Goal: Task Accomplishment & Management: Use online tool/utility

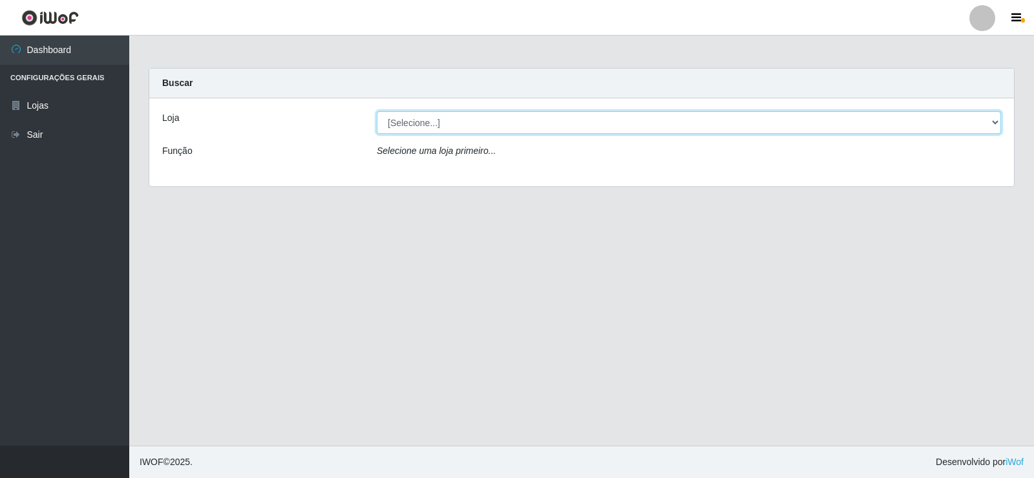
click at [831, 125] on select "[Selecione...] Supermercado Manaira" at bounding box center [689, 122] width 624 height 23
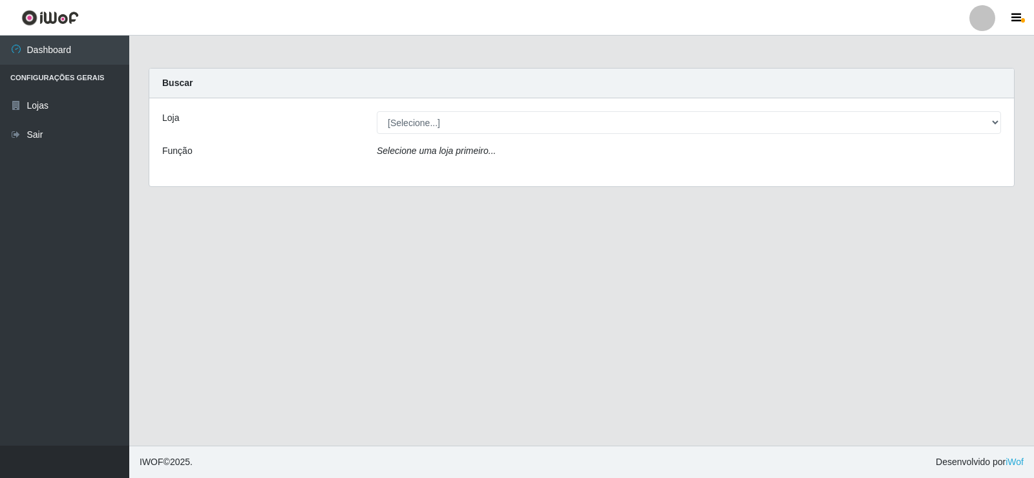
click at [749, 172] on div "Loja [Selecione...] Supermercado Manaira Função Selecione uma loja primeiro..." at bounding box center [581, 142] width 865 height 88
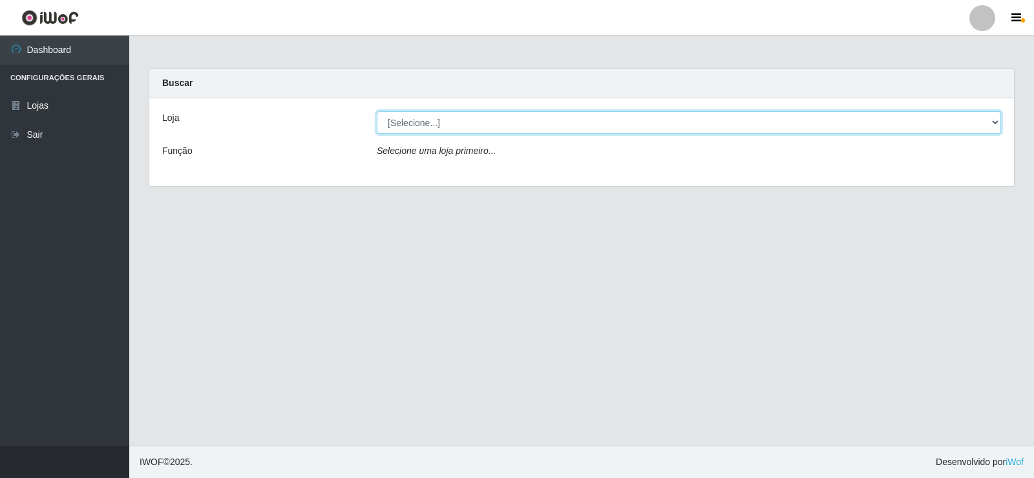
click at [970, 122] on select "[Selecione...] Supermercado Manaira" at bounding box center [689, 122] width 624 height 23
select select "443"
click at [377, 111] on select "[Selecione...] Supermercado Manaira" at bounding box center [689, 122] width 624 height 23
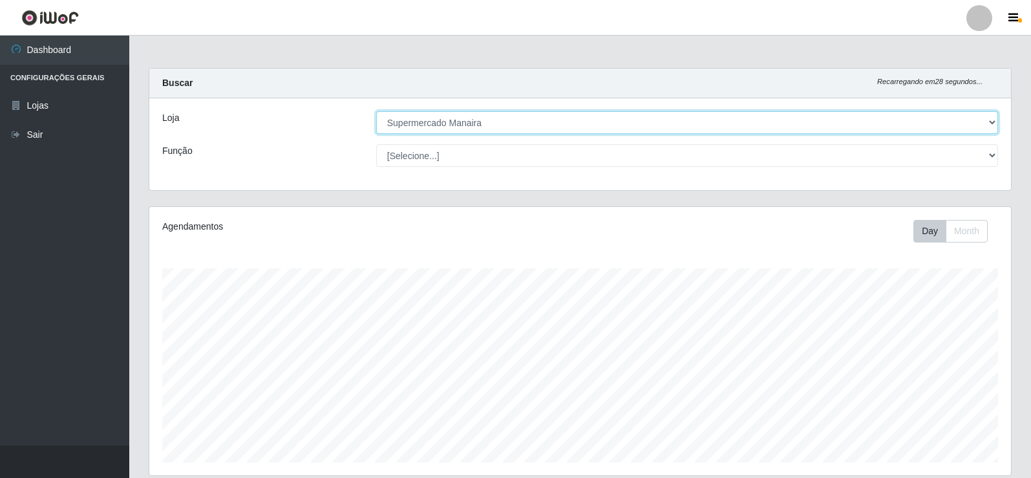
scroll to position [268, 862]
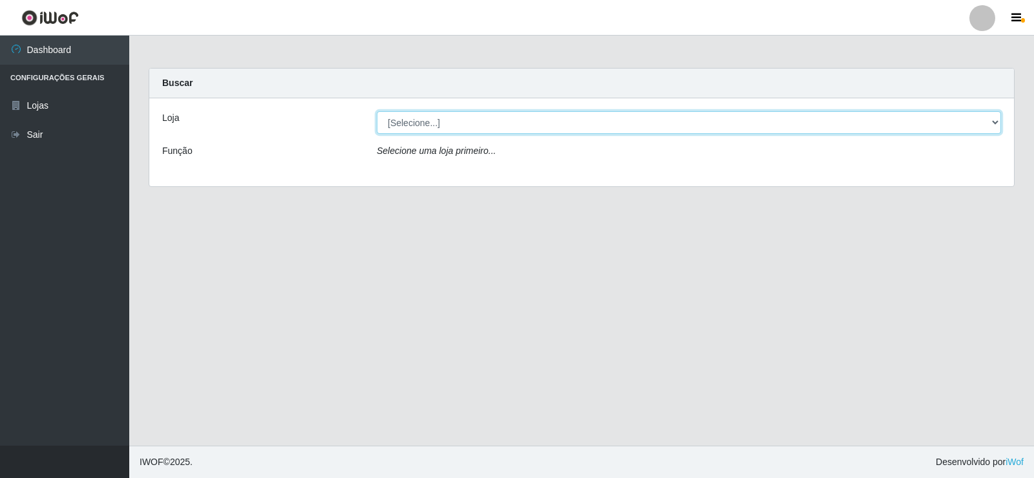
click at [410, 122] on select "[Selecione...] Supermercado Manaira" at bounding box center [689, 122] width 624 height 23
select select "443"
click at [377, 111] on select "[Selecione...] Supermercado Manaira" at bounding box center [689, 122] width 624 height 23
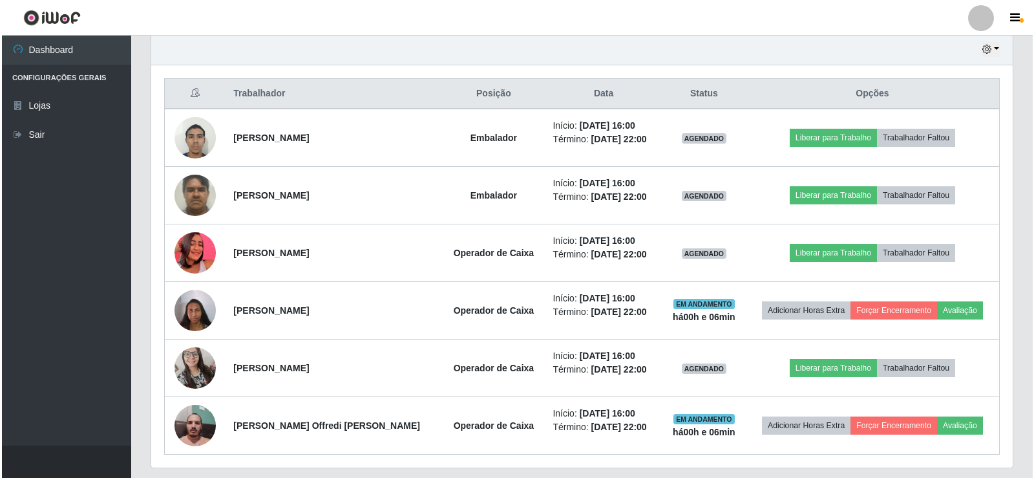
scroll to position [459, 0]
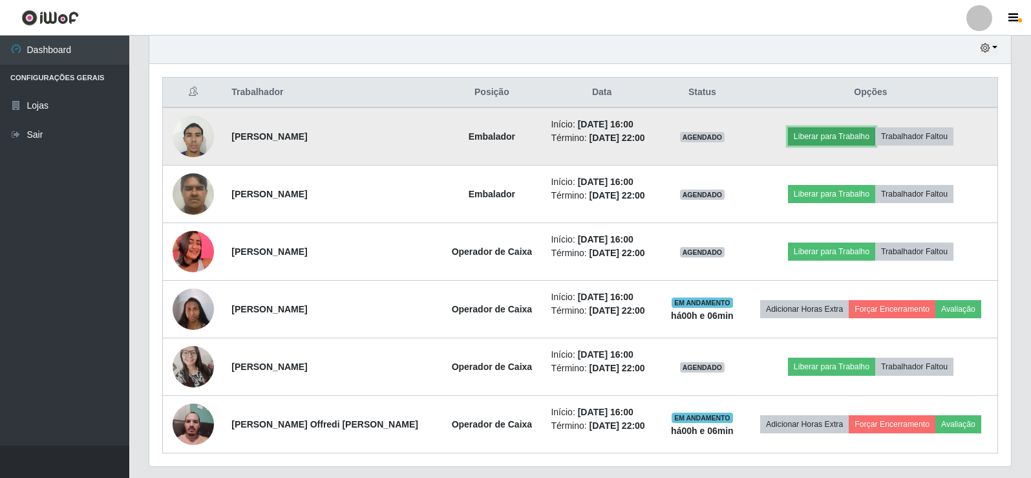
click at [832, 134] on button "Liberar para Trabalho" at bounding box center [831, 136] width 87 height 18
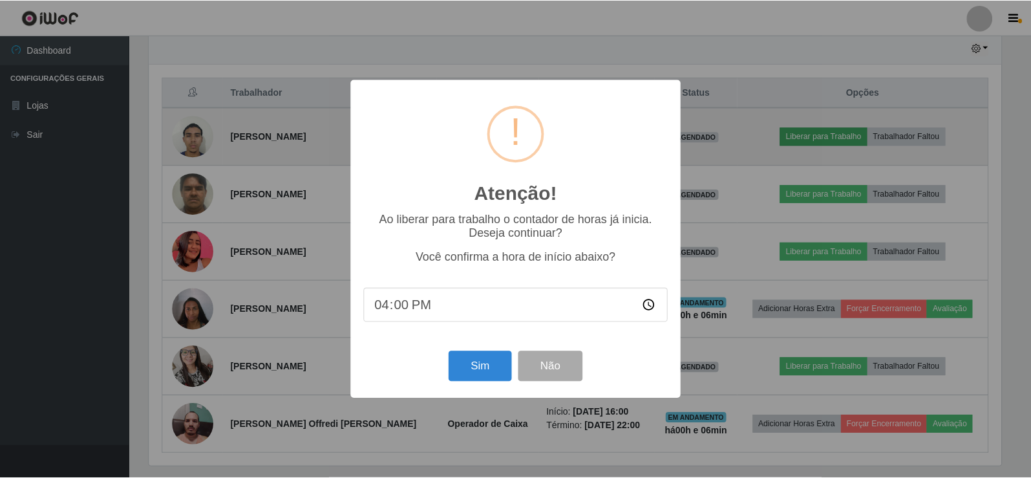
scroll to position [268, 855]
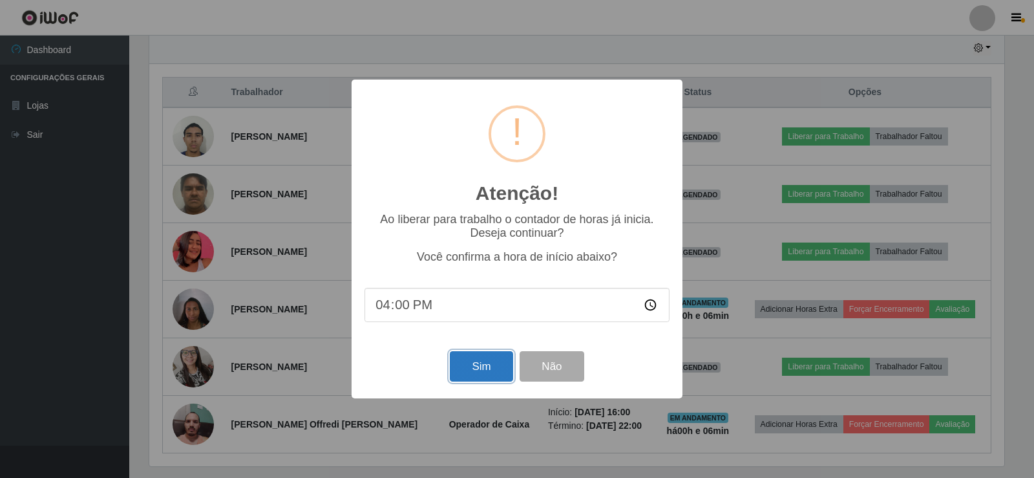
click at [487, 377] on button "Sim" at bounding box center [481, 366] width 63 height 30
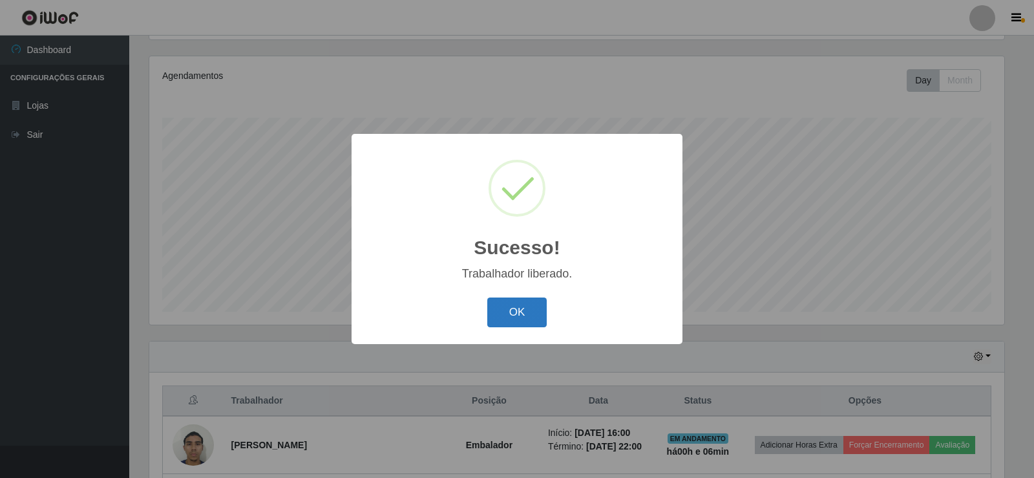
click at [504, 321] on button "OK" at bounding box center [517, 312] width 60 height 30
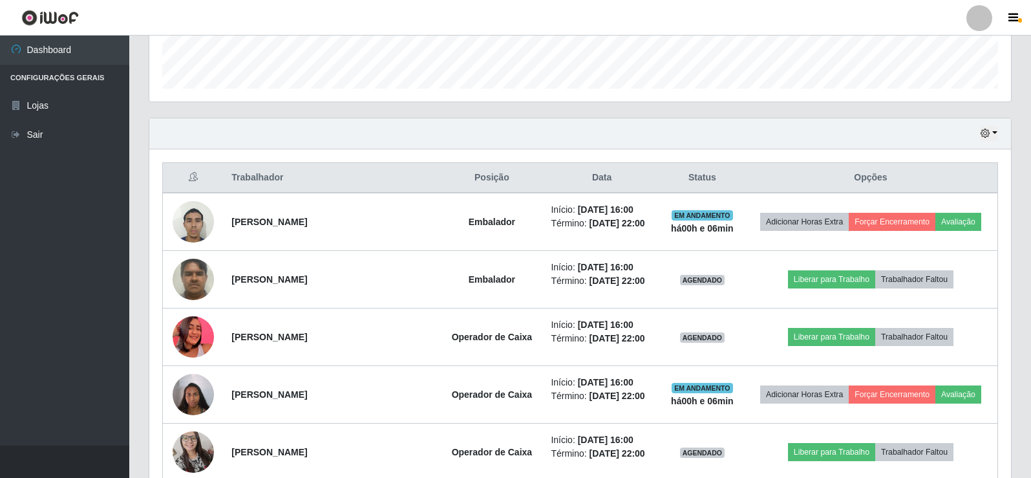
scroll to position [374, 0]
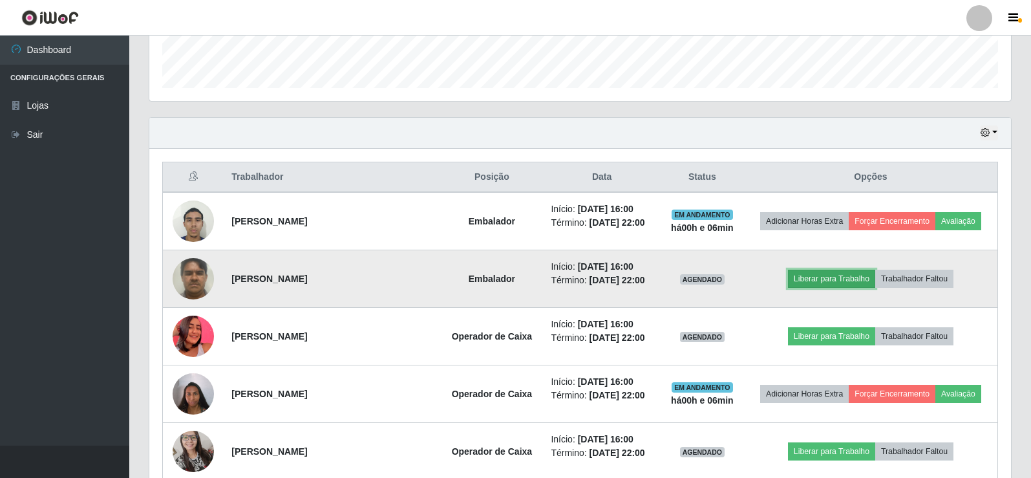
click at [842, 278] on button "Liberar para Trabalho" at bounding box center [831, 279] width 87 height 18
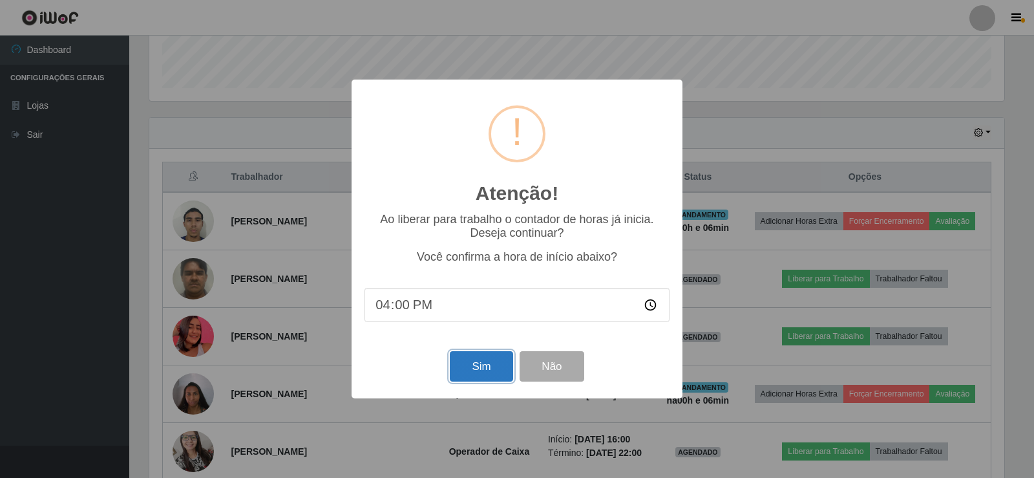
click at [502, 369] on button "Sim" at bounding box center [481, 366] width 63 height 30
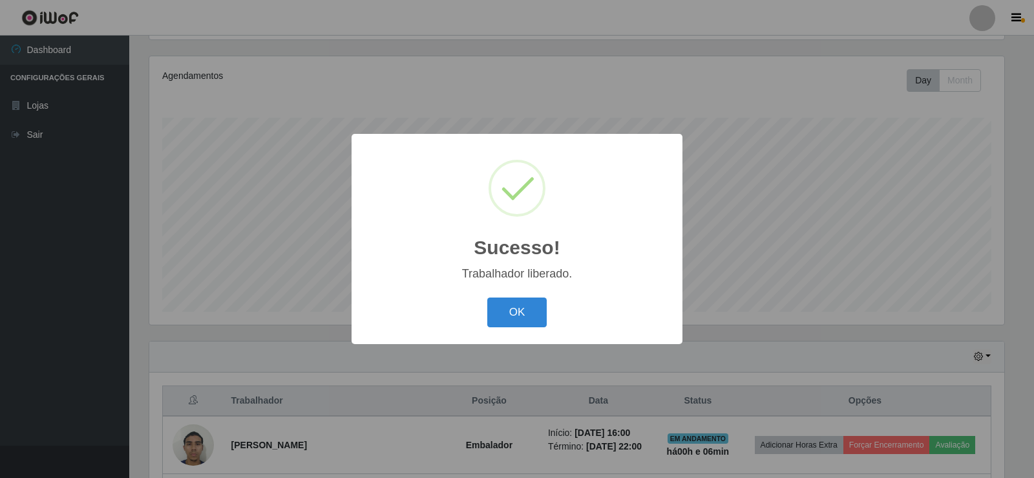
drag, startPoint x: 533, startPoint y: 311, endPoint x: 591, endPoint y: 311, distance: 57.5
click at [535, 311] on button "OK" at bounding box center [517, 312] width 60 height 30
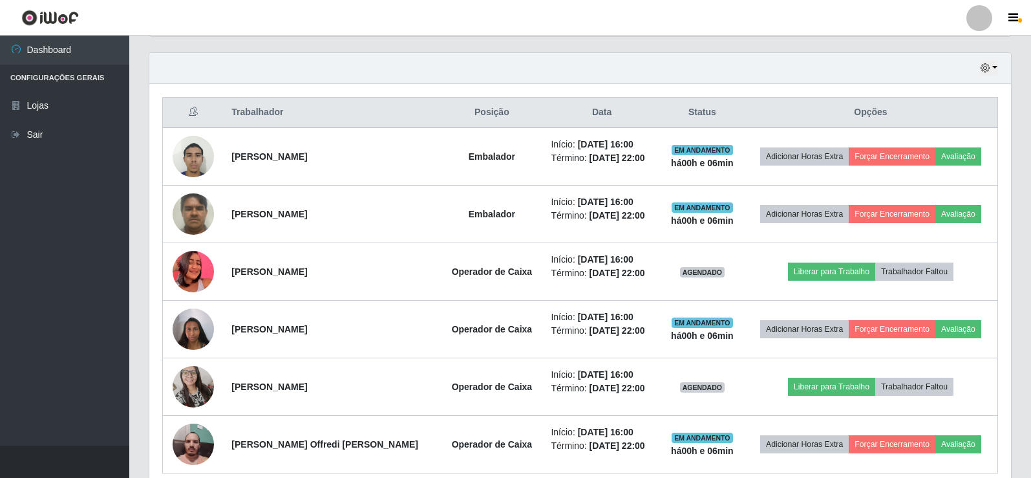
scroll to position [443, 0]
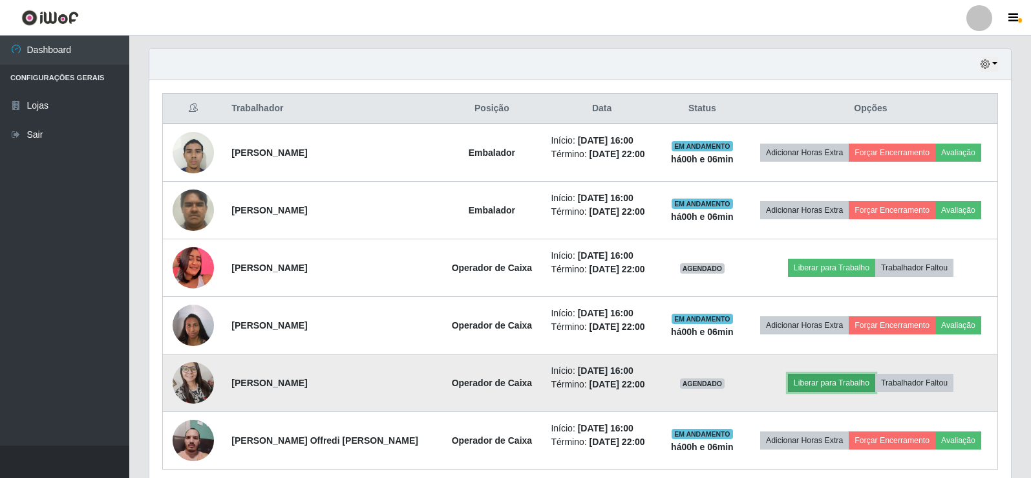
click at [829, 385] on button "Liberar para Trabalho" at bounding box center [831, 383] width 87 height 18
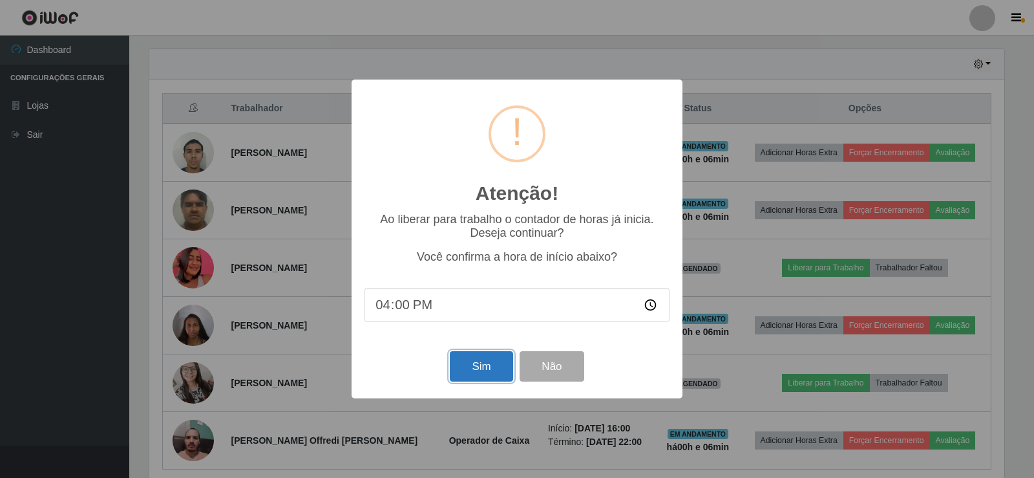
click at [471, 378] on button "Sim" at bounding box center [481, 366] width 63 height 30
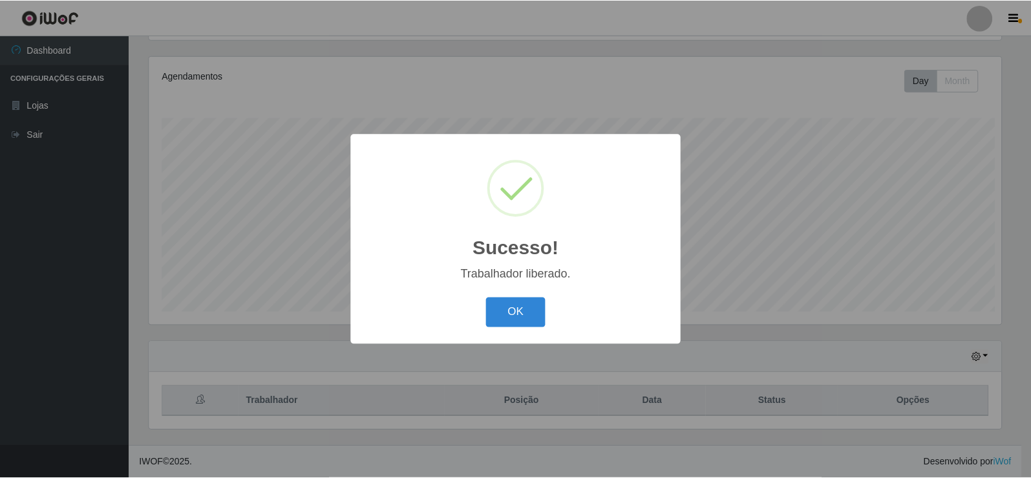
scroll to position [0, 0]
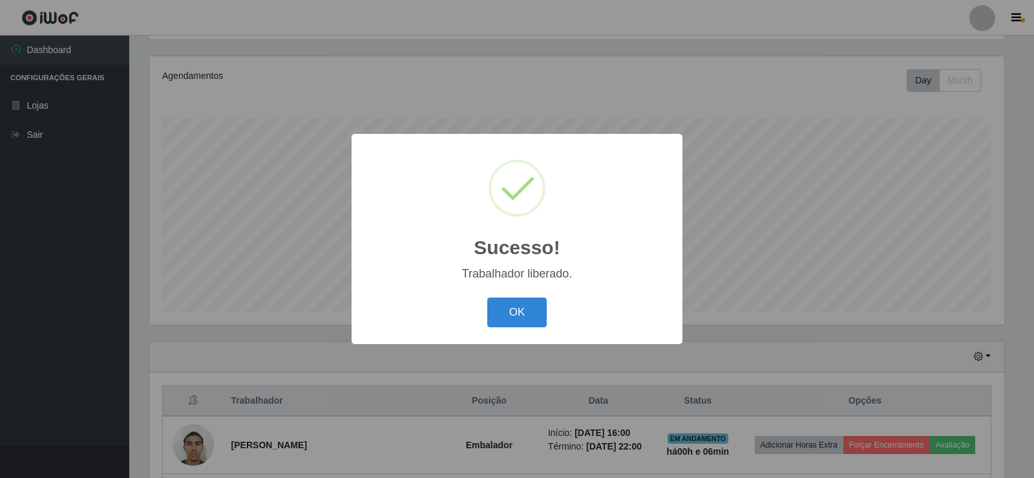
drag, startPoint x: 519, startPoint y: 306, endPoint x: 853, endPoint y: 220, distance: 344.6
click at [524, 304] on button "OK" at bounding box center [517, 312] width 60 height 30
